Goal: Transaction & Acquisition: Book appointment/travel/reservation

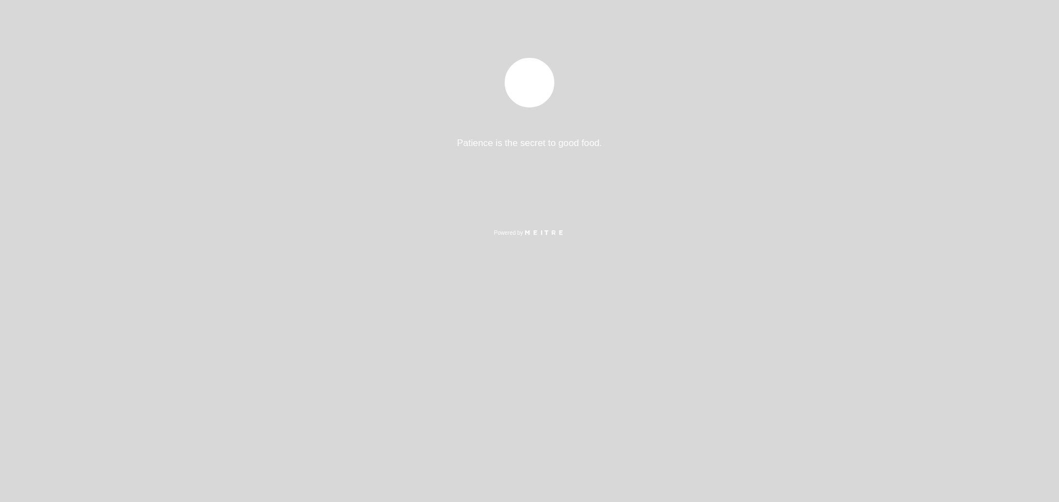
select select "pt"
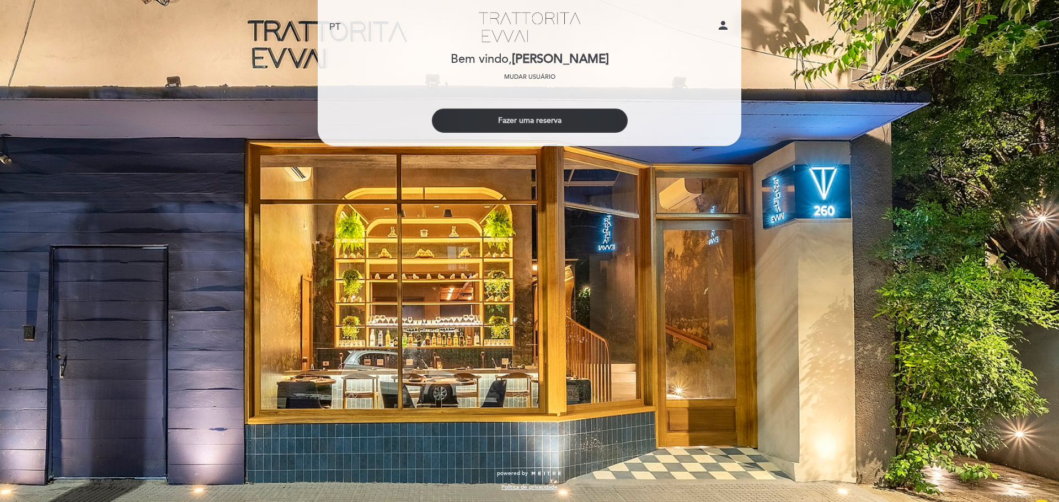
click at [485, 122] on button "Fazer uma reserva" at bounding box center [530, 121] width 196 height 24
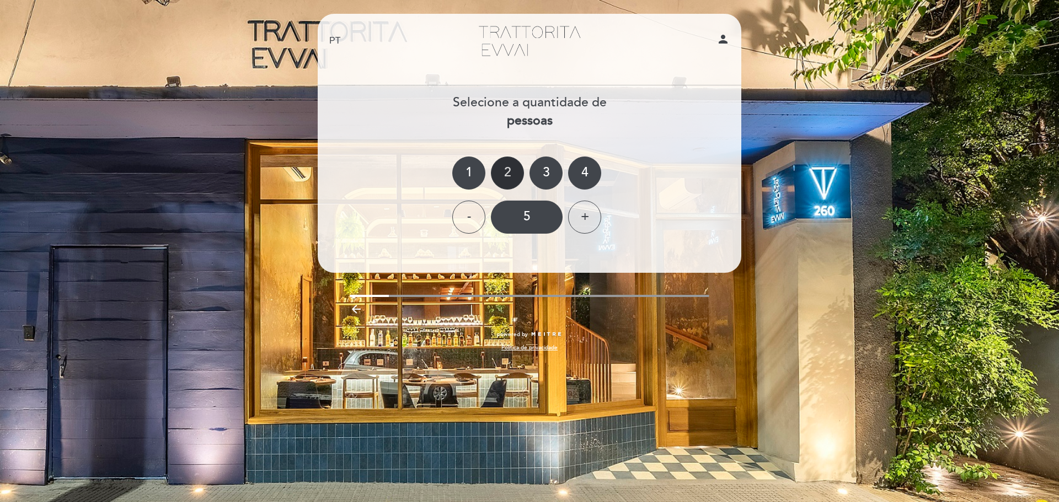
click at [506, 170] on div "2" at bounding box center [507, 173] width 33 height 33
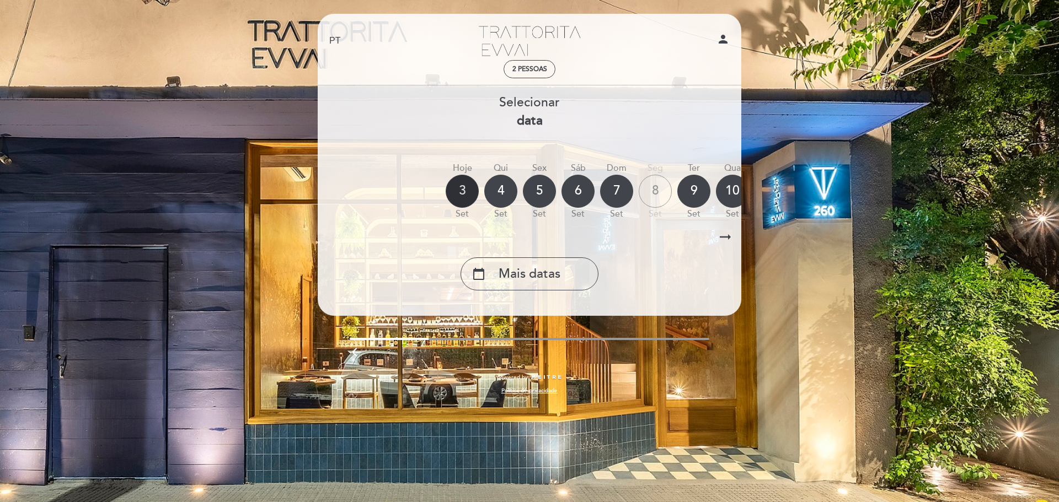
click at [457, 187] on div "3" at bounding box center [461, 191] width 33 height 33
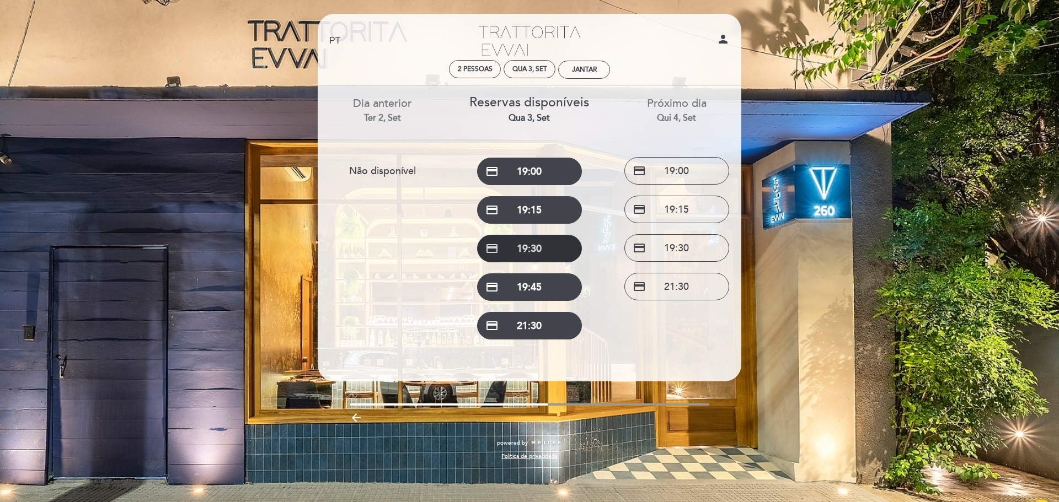
click at [556, 253] on button "credit_card 19:30" at bounding box center [529, 249] width 105 height 28
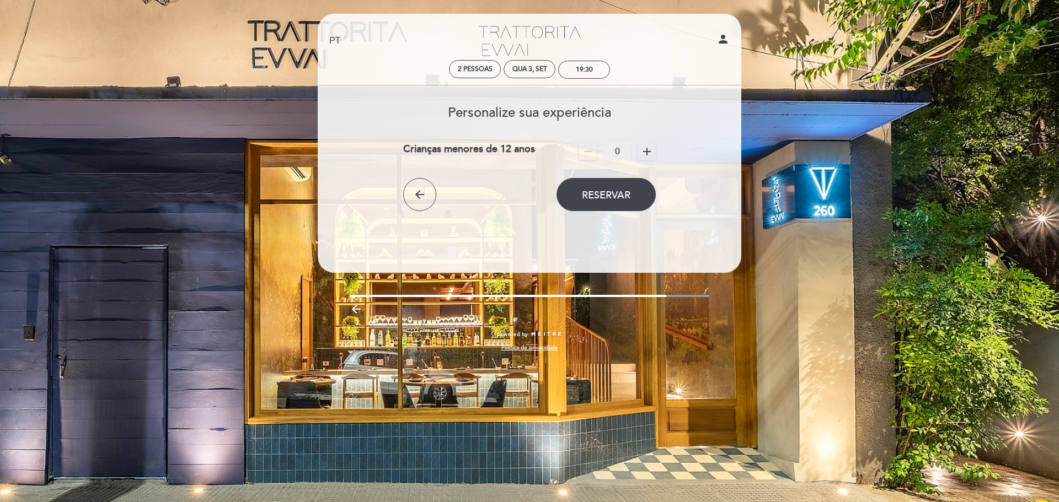
click at [646, 154] on icon "add" at bounding box center [646, 151] width 13 height 13
click at [646, 148] on icon "add" at bounding box center [646, 151] width 13 height 13
click at [594, 149] on span "remove" at bounding box center [587, 151] width 18 height 18
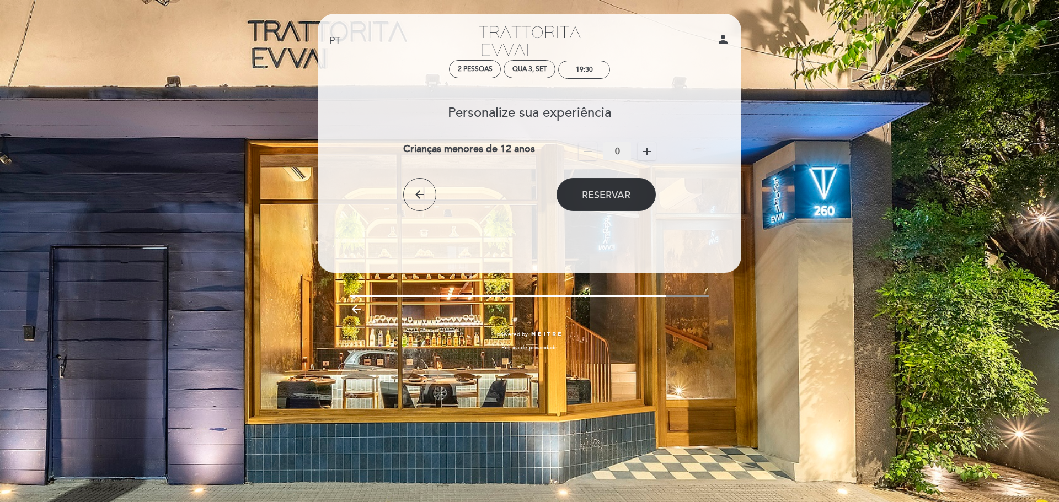
click at [609, 194] on span "Reservar" at bounding box center [606, 195] width 49 height 12
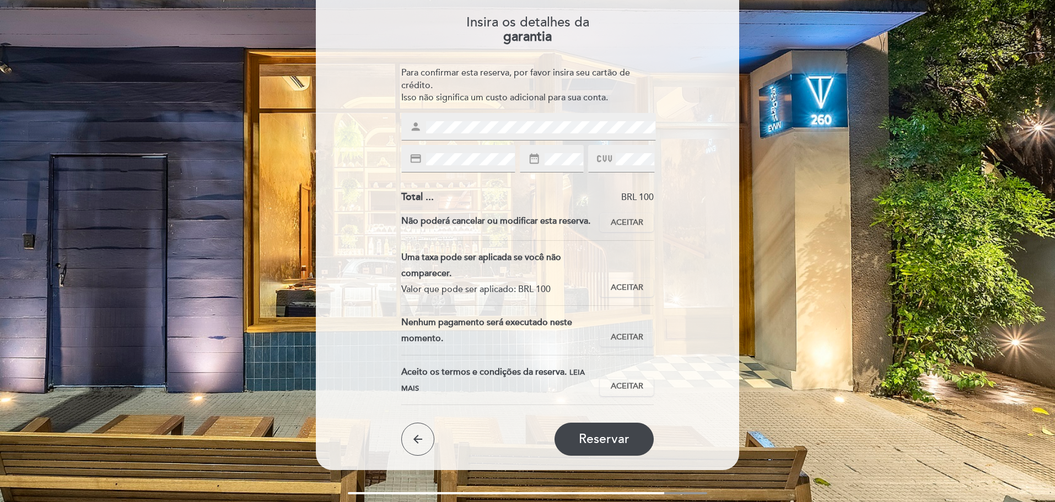
scroll to position [110, 0]
